Goal: Browse casually

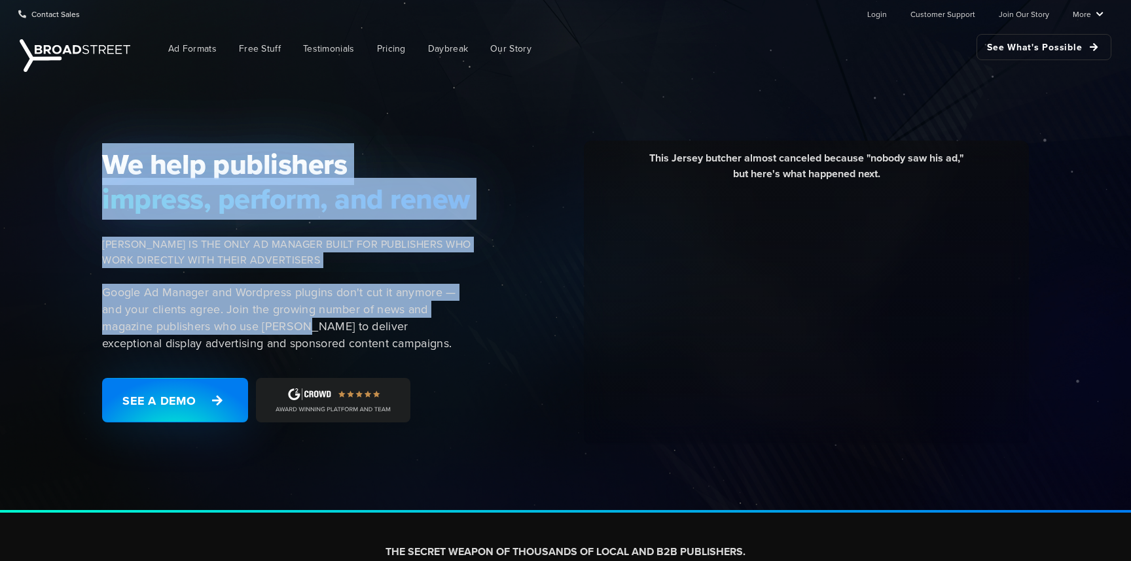
drag, startPoint x: 306, startPoint y: 325, endPoint x: 387, endPoint y: 116, distance: 223.3
click at [387, 118] on div "We help publishers impress, perform, and renew [PERSON_NAME] IS THE ONLY AD MAN…" at bounding box center [565, 294] width 1131 height 438
click at [387, 116] on div "We help publishers impress, perform, and renew [PERSON_NAME] IS THE ONLY AD MAN…" at bounding box center [565, 294] width 1131 height 438
drag, startPoint x: 306, startPoint y: 124, endPoint x: 427, endPoint y: 321, distance: 232.1
click at [422, 316] on div "We help publishers impress, perform, and renew [PERSON_NAME] IS THE ONLY AD MAN…" at bounding box center [565, 294] width 1131 height 438
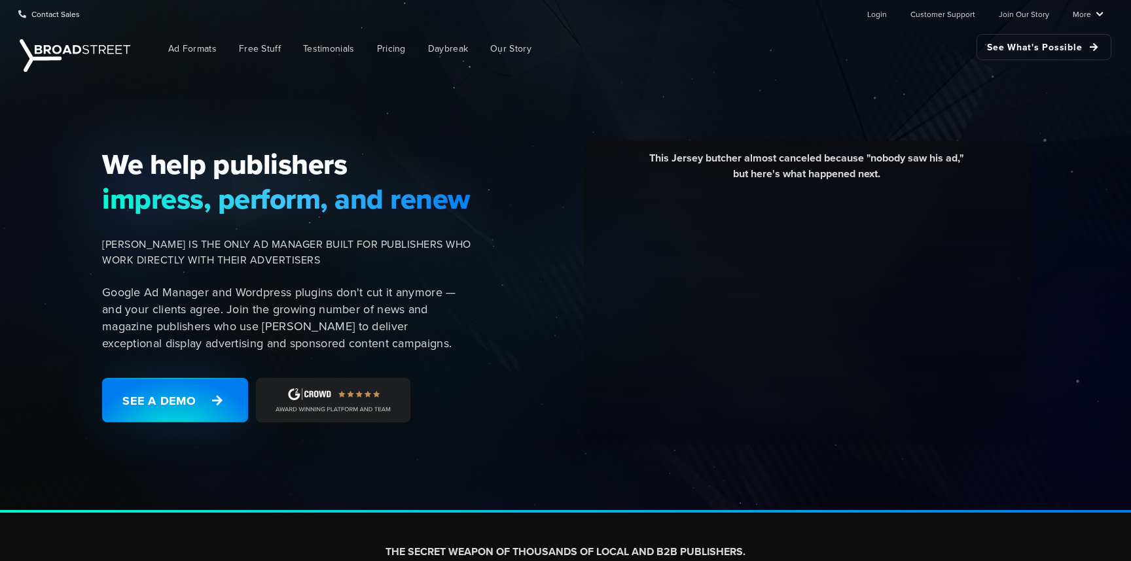
click at [427, 321] on p "Google Ad Manager and Wordpress plugins don't cut it anymore — and your clients…" at bounding box center [286, 318] width 369 height 68
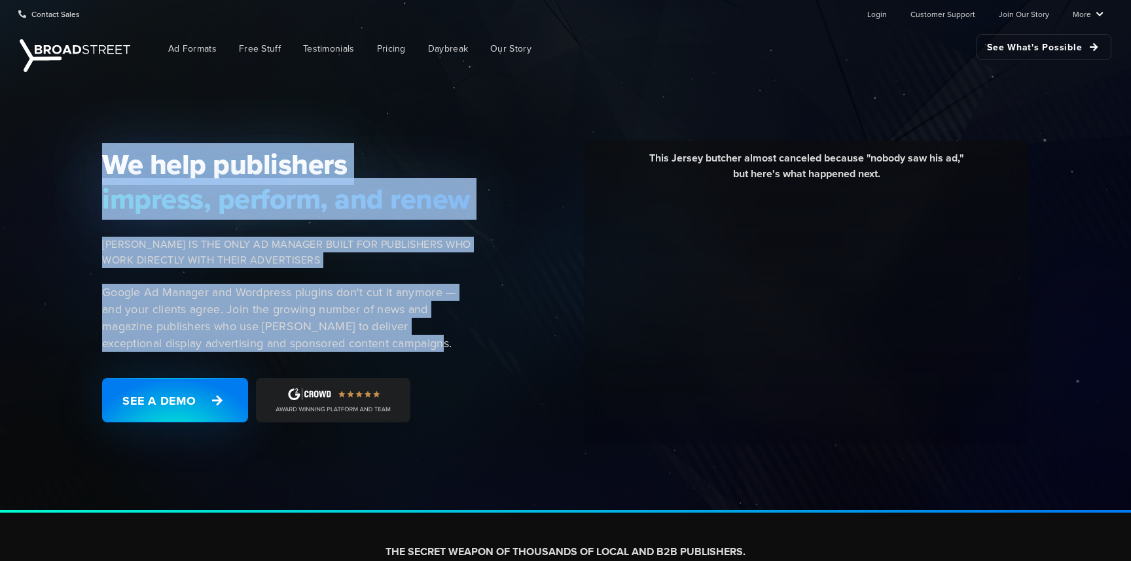
drag, startPoint x: 408, startPoint y: 339, endPoint x: 198, endPoint y: 141, distance: 288.8
click at [198, 141] on div "We help publishers impress, perform, and renew [PERSON_NAME] IS THE ONLY AD MAN…" at bounding box center [565, 293] width 942 height 304
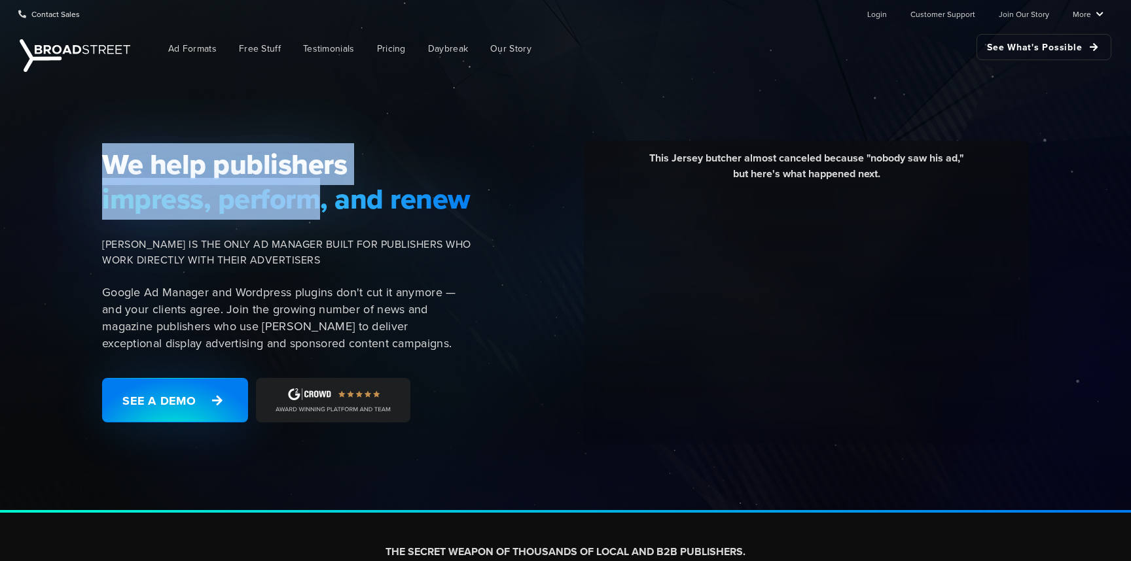
drag, startPoint x: 198, startPoint y: 141, endPoint x: 487, endPoint y: 359, distance: 362.1
click at [479, 355] on div "We help publishers impress, perform, and renew [PERSON_NAME] IS THE ONLY AD MAN…" at bounding box center [565, 293] width 942 height 304
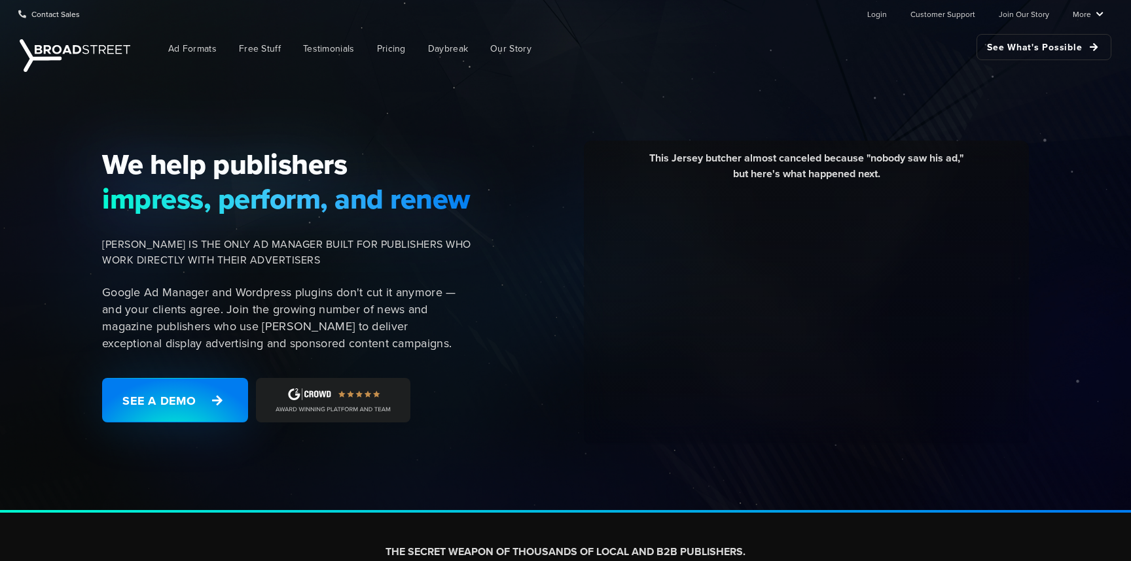
click at [487, 359] on div "This Jersey butcher almost canceled because "nobody saw his ad," but here's wha…" at bounding box center [762, 293] width 550 height 304
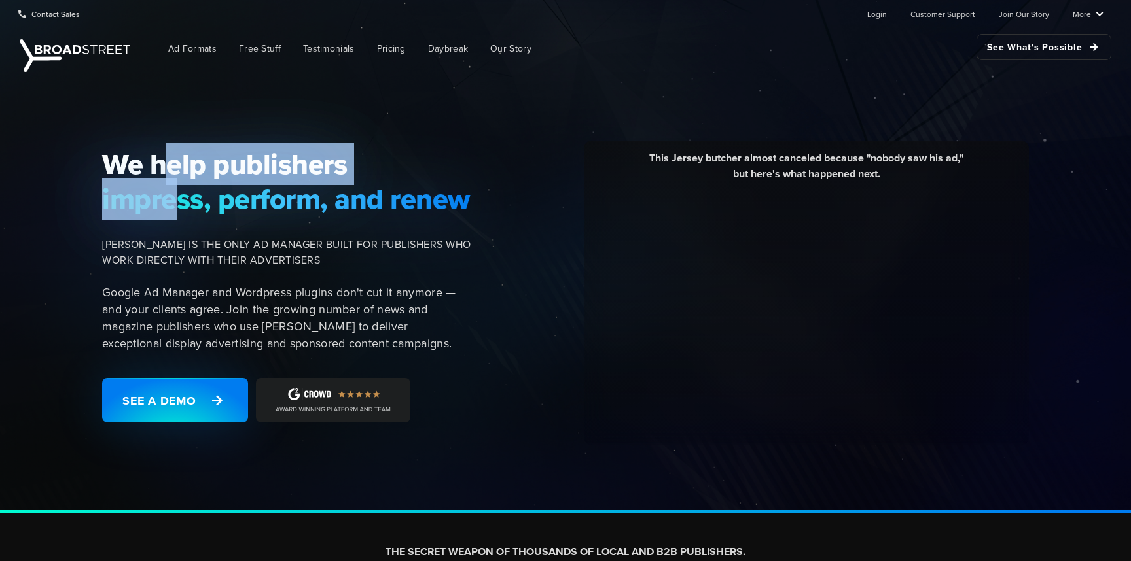
drag, startPoint x: 173, startPoint y: 168, endPoint x: 609, endPoint y: 420, distance: 502.8
click at [15, 228] on div "We help publishers impress, perform, and renew [PERSON_NAME] IS THE ONLY AD MAN…" at bounding box center [565, 294] width 1131 height 438
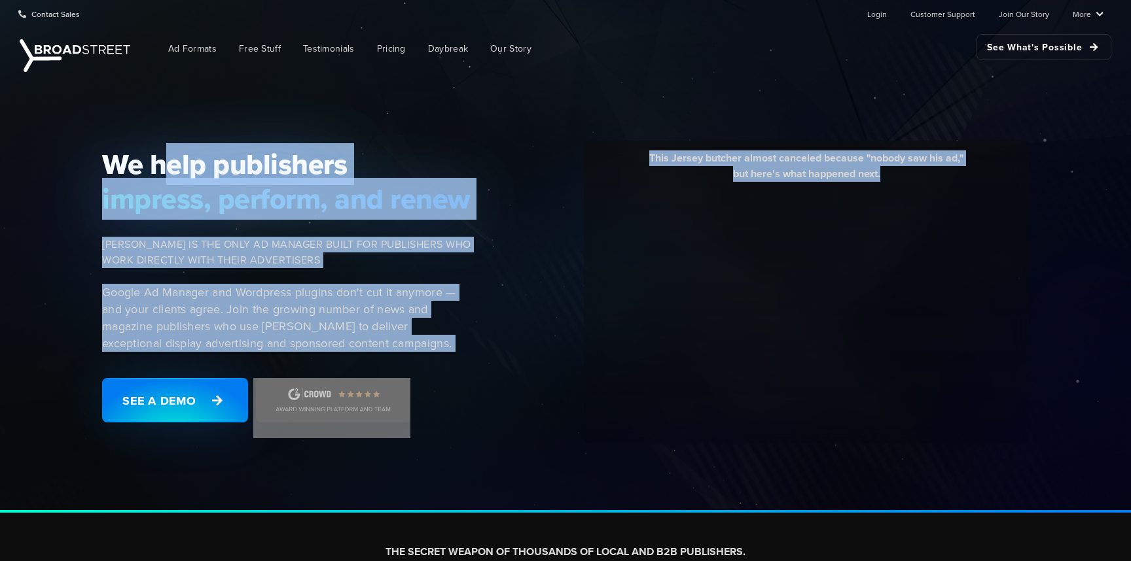
click at [247, 310] on p "Google Ad Manager and Wordpress plugins don't cut it anymore — and your clients…" at bounding box center [286, 318] width 369 height 68
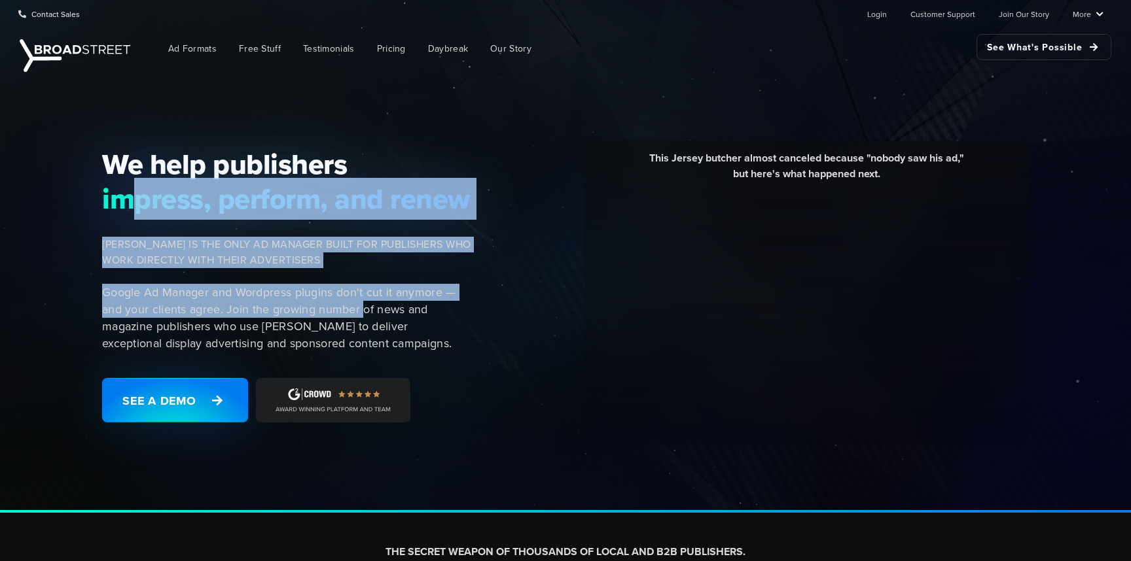
drag, startPoint x: 129, startPoint y: 181, endPoint x: 421, endPoint y: 338, distance: 331.4
click at [421, 338] on div "We help publishers impress, perform, and renew [PERSON_NAME] IS THE ONLY AD MAN…" at bounding box center [290, 292] width 393 height 291
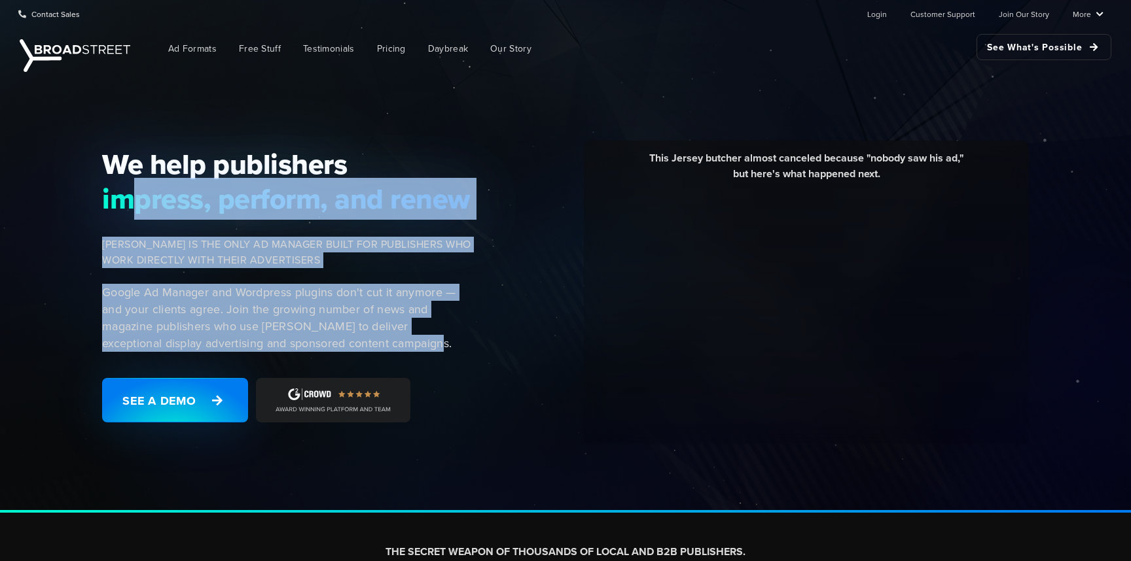
click at [421, 338] on p "Google Ad Manager and Wordpress plugins don't cut it anymore — and your clients…" at bounding box center [286, 318] width 369 height 68
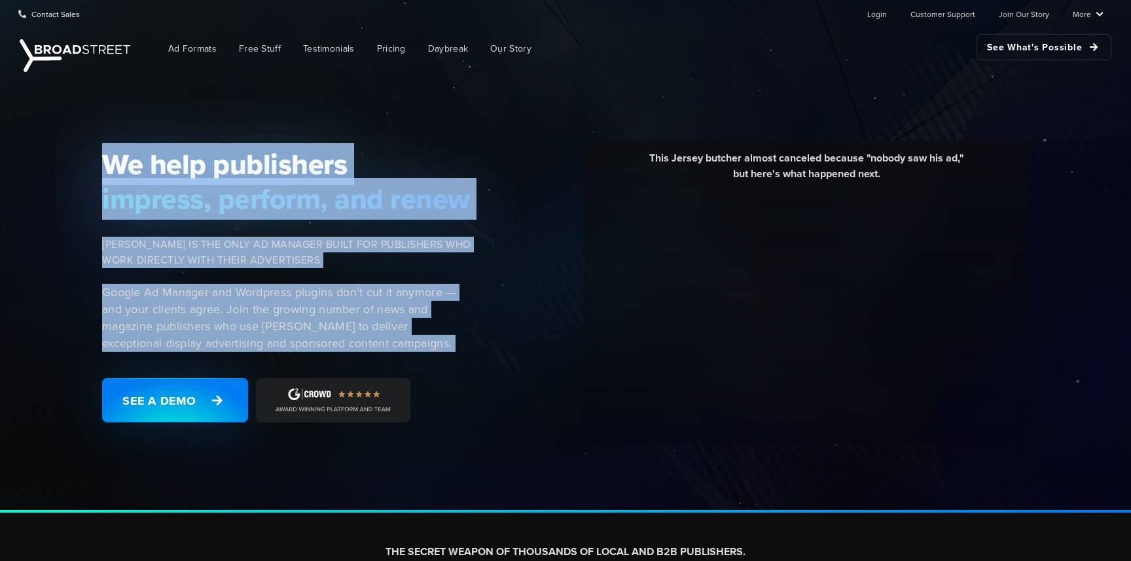
drag, startPoint x: 421, startPoint y: 338, endPoint x: 174, endPoint y: 105, distance: 338.8
click at [176, 109] on div "We help publishers impress, perform, and renew [PERSON_NAME] IS THE ONLY AD MAN…" at bounding box center [565, 294] width 1131 height 438
click at [174, 105] on div "We help publishers impress, perform, and renew [PERSON_NAME] IS THE ONLY AD MAN…" at bounding box center [565, 294] width 1131 height 438
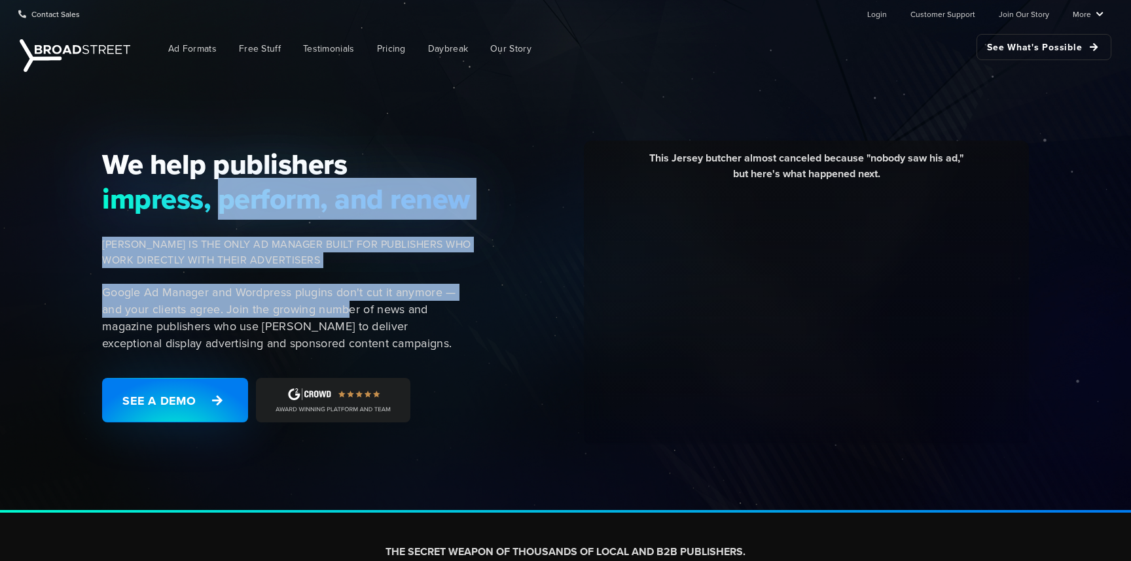
drag, startPoint x: 225, startPoint y: 195, endPoint x: 364, endPoint y: 310, distance: 180.8
click at [364, 310] on div "We help publishers impress, perform, and renew [PERSON_NAME] IS THE ONLY AD MAN…" at bounding box center [290, 292] width 393 height 291
click at [364, 310] on p "Google Ad Manager and Wordpress plugins don't cut it anymore — and your clients…" at bounding box center [286, 318] width 369 height 68
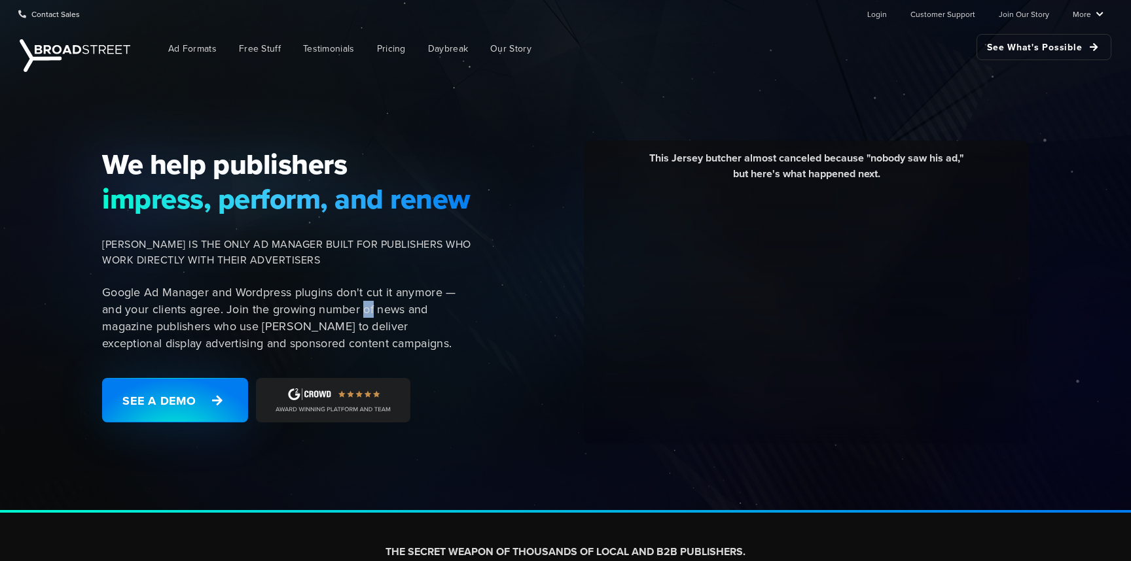
click at [364, 310] on p "Google Ad Manager and Wordpress plugins don't cut it anymore — and your clients…" at bounding box center [286, 318] width 369 height 68
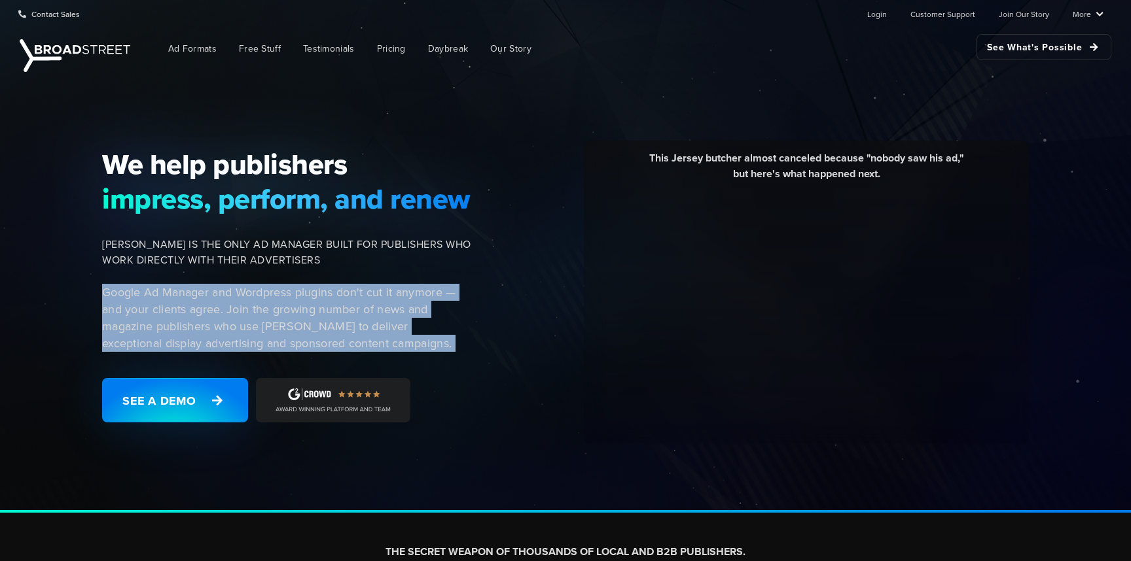
click at [364, 310] on p "Google Ad Manager and Wordpress plugins don't cut it anymore — and your clients…" at bounding box center [286, 318] width 369 height 68
click at [387, 337] on p "Google Ad Manager and Wordpress plugins don't cut it anymore — and your clients…" at bounding box center [286, 318] width 369 height 68
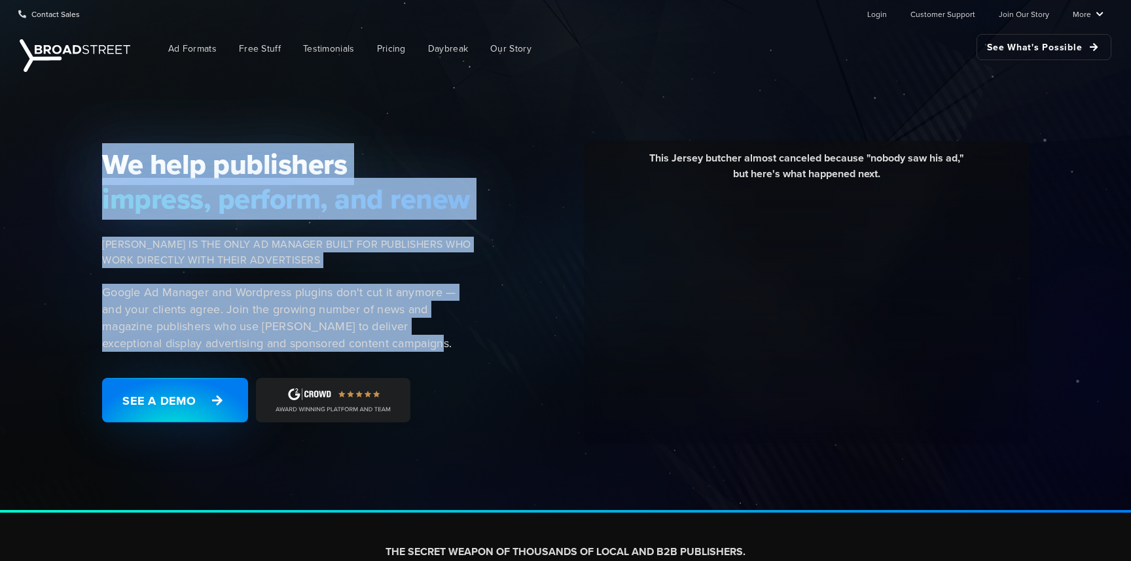
drag, startPoint x: 402, startPoint y: 345, endPoint x: 42, endPoint y: 96, distance: 437.8
click at [42, 96] on div "We help publishers impress, perform, and renew [PERSON_NAME] IS THE ONLY AD MAN…" at bounding box center [565, 294] width 1131 height 438
